Goal: Information Seeking & Learning: Learn about a topic

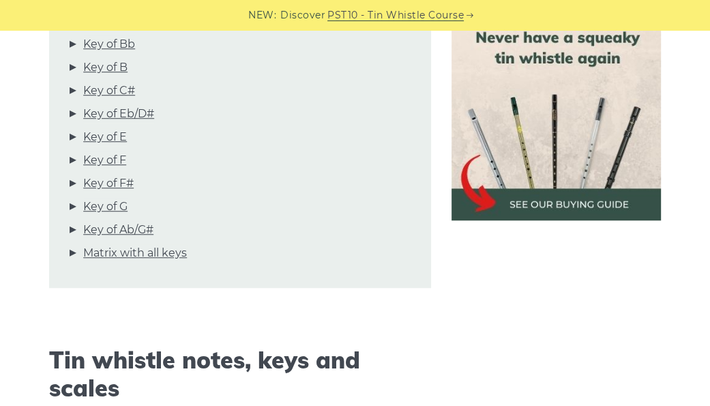
scroll to position [415, 0]
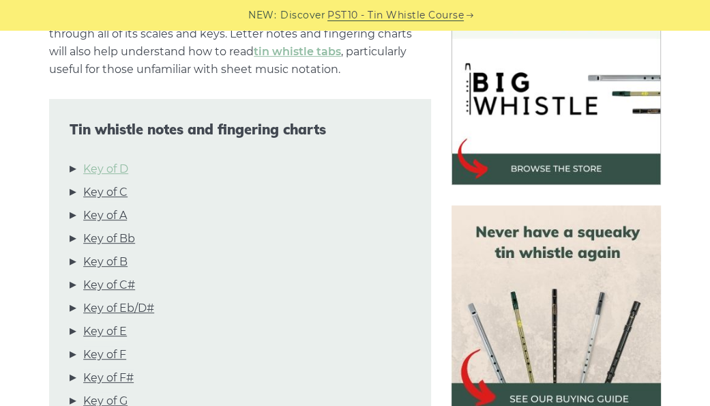
click at [117, 169] on link "Key of D" at bounding box center [105, 169] width 45 height 18
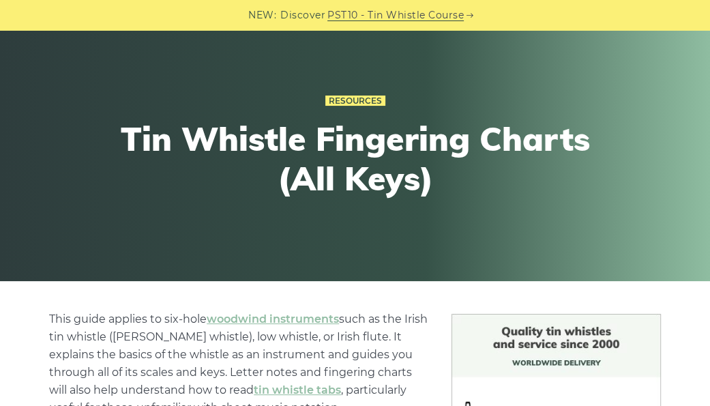
scroll to position [0, 0]
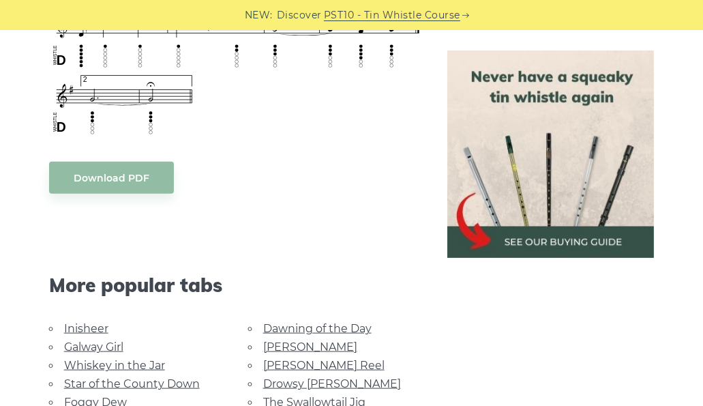
scroll to position [1141, 0]
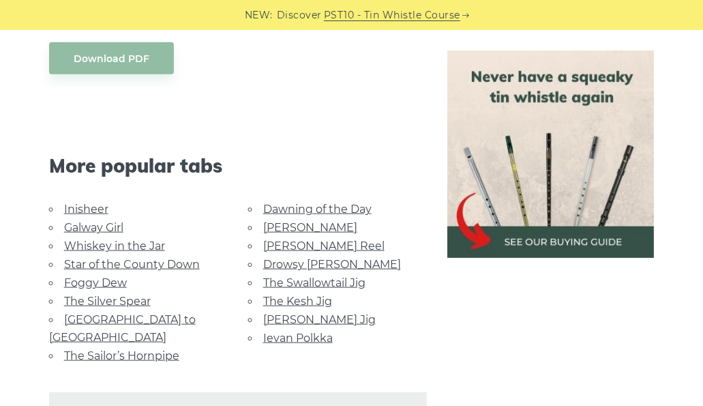
click at [298, 297] on link "The Kesh Jig" at bounding box center [297, 301] width 69 height 13
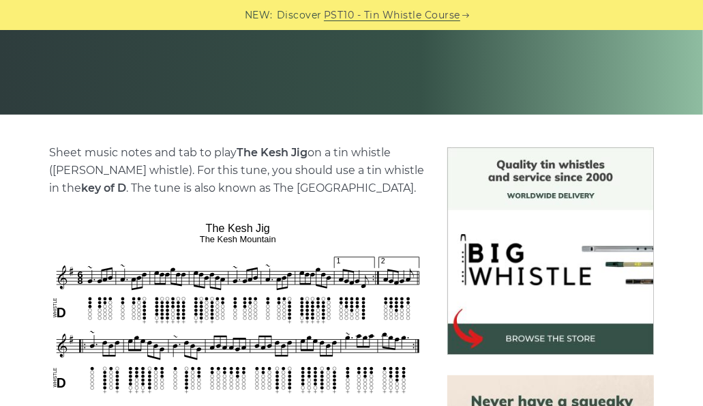
scroll to position [237, 0]
